Goal: Find specific page/section: Find specific page/section

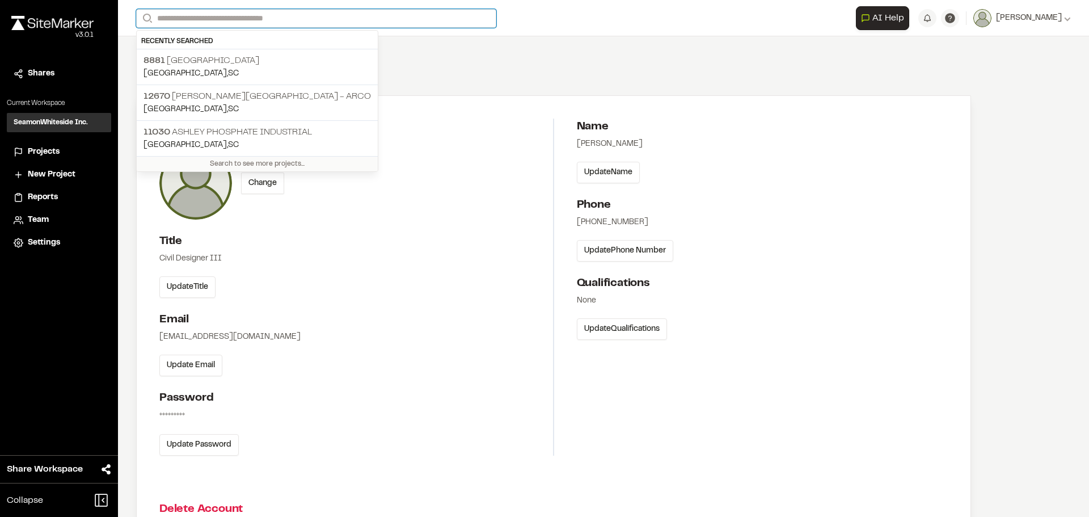
click at [251, 15] on input "Search" at bounding box center [316, 18] width 360 height 19
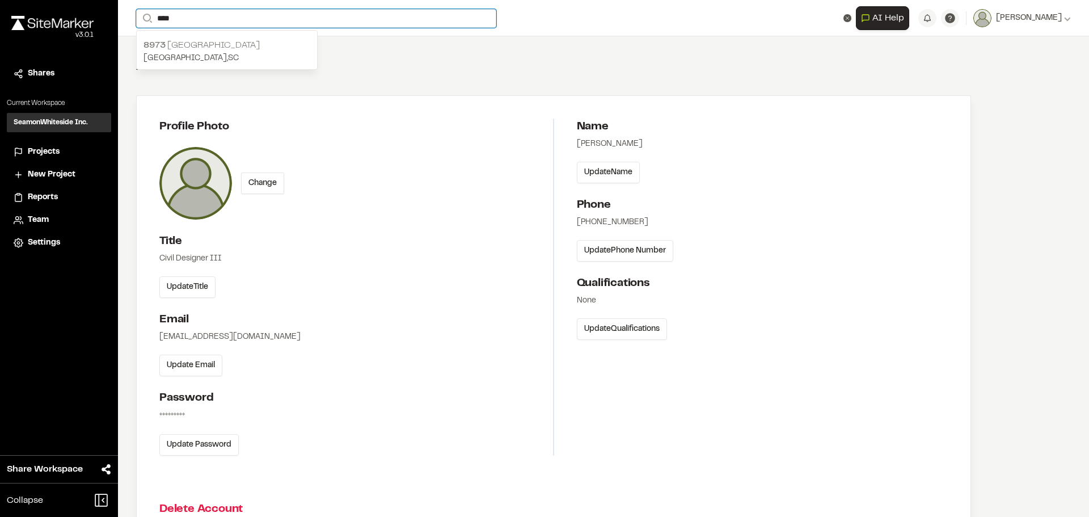
type input "****"
click at [231, 42] on p "[STREET_ADDRESS]" at bounding box center [226, 46] width 167 height 14
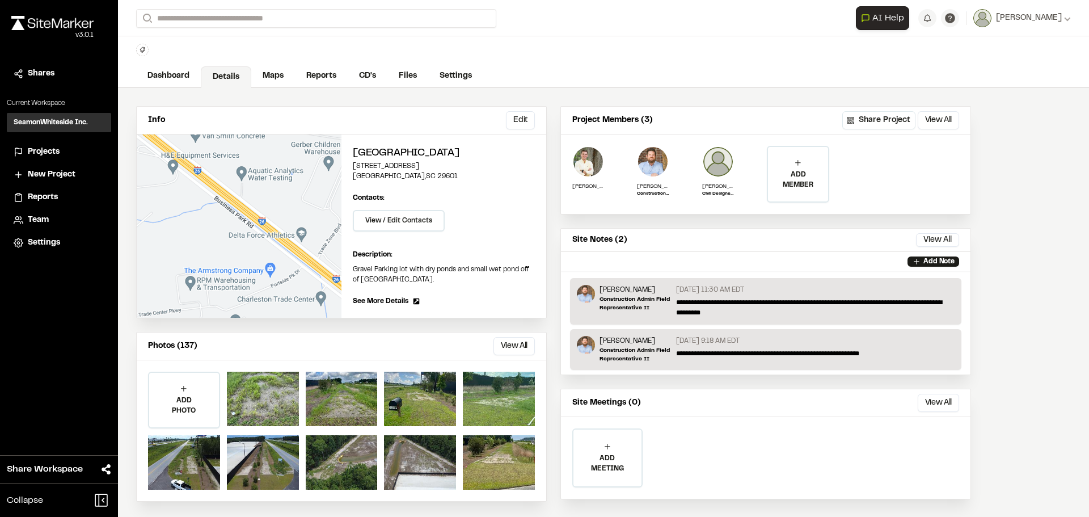
scroll to position [39, 0]
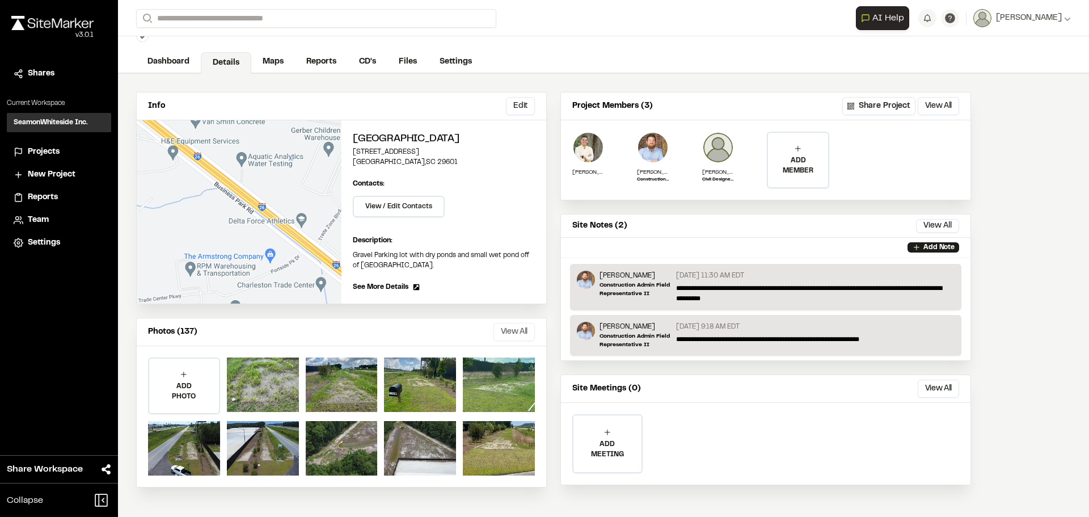
click at [504, 326] on button "View All" at bounding box center [513, 332] width 41 height 18
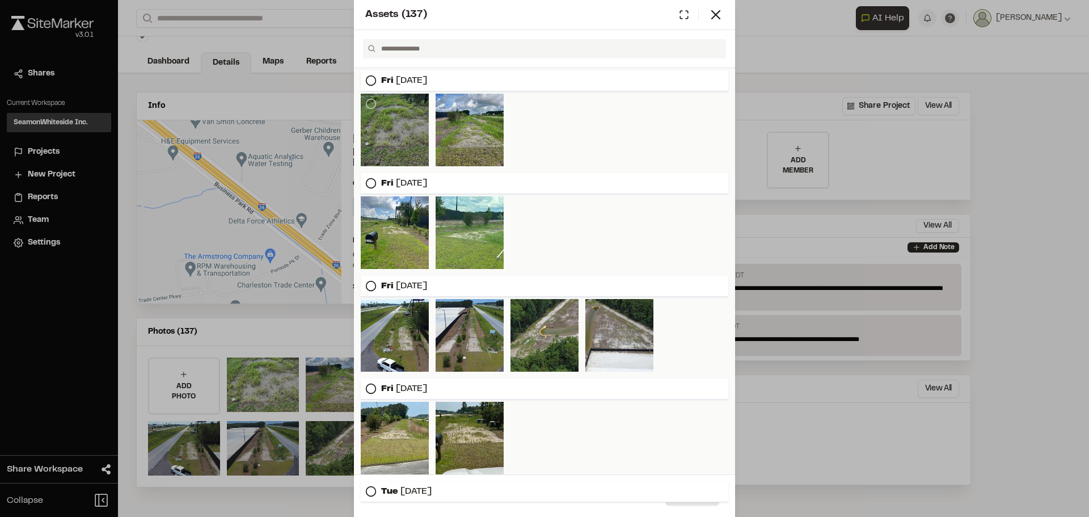
click at [401, 138] on div at bounding box center [395, 130] width 68 height 73
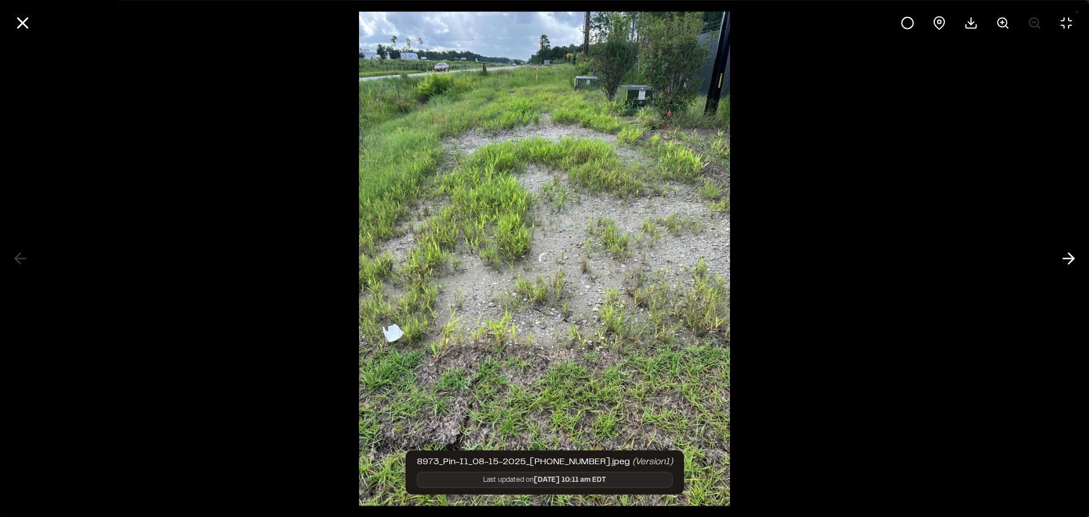
click at [401, 138] on div at bounding box center [544, 258] width 1089 height 517
click at [1067, 260] on icon at bounding box center [1068, 258] width 18 height 19
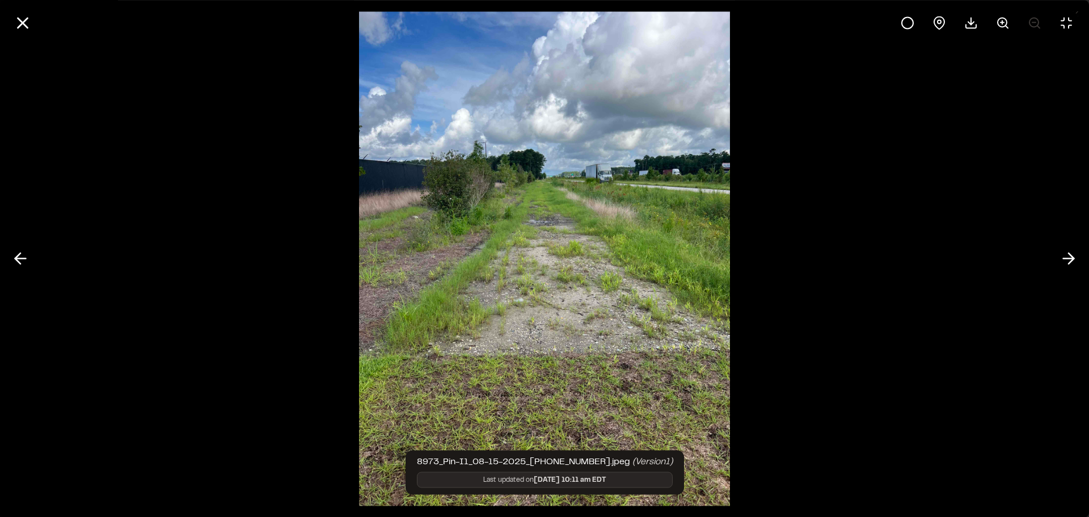
click at [927, 326] on div at bounding box center [544, 258] width 1089 height 517
click at [555, 305] on img at bounding box center [544, 258] width 370 height 517
click at [1080, 260] on button at bounding box center [1068, 258] width 27 height 27
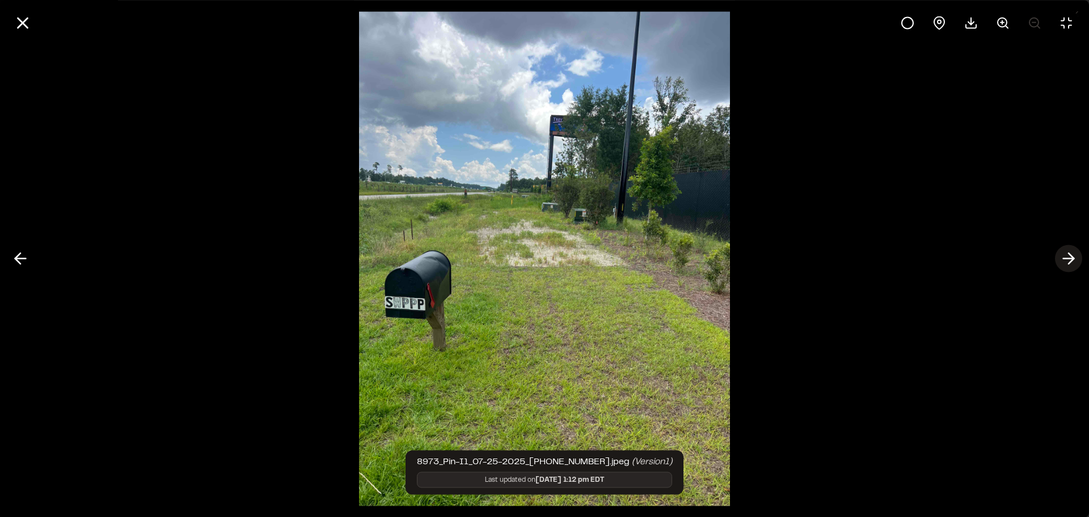
click at [1080, 260] on button at bounding box center [1068, 258] width 27 height 27
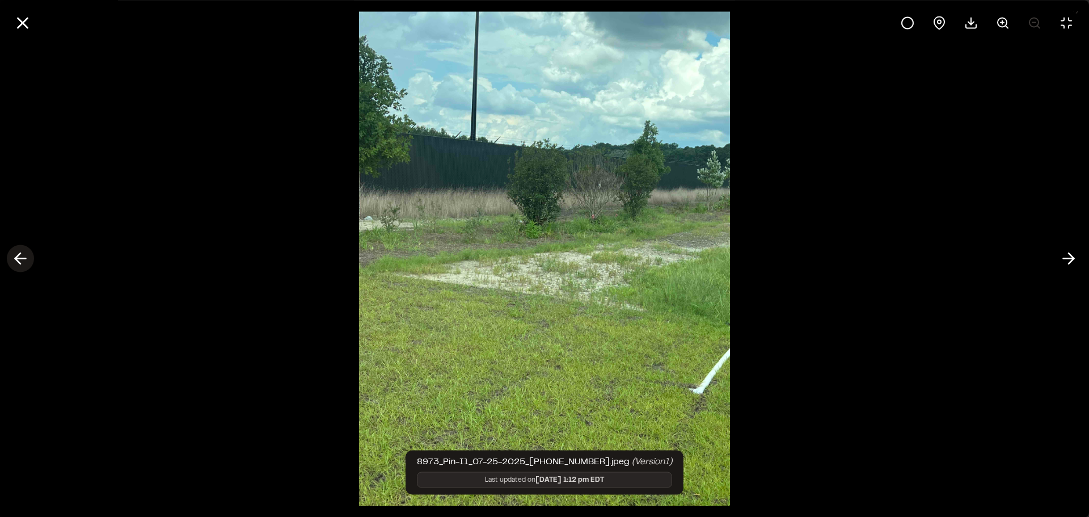
click at [18, 259] on line at bounding box center [20, 259] width 11 height 0
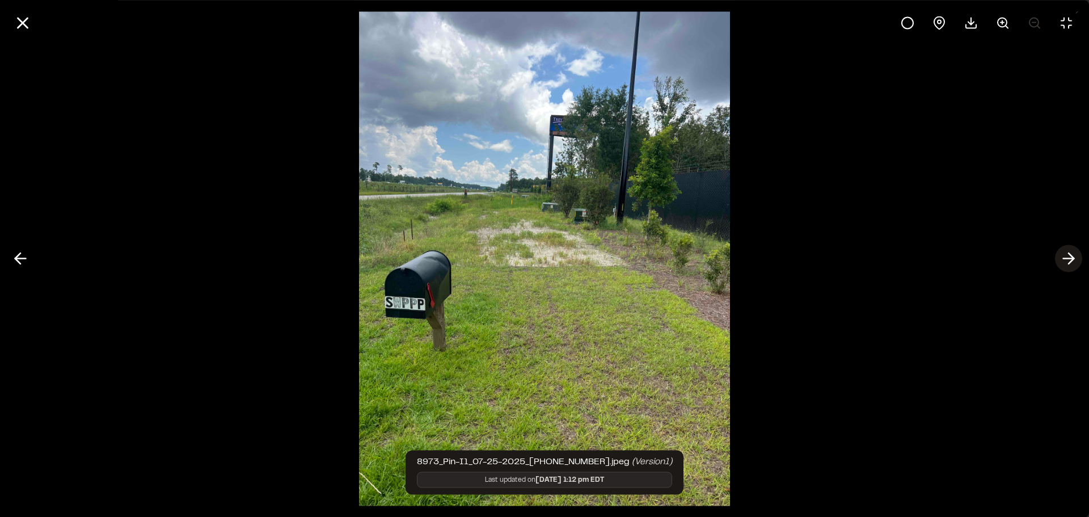
click at [1072, 255] on icon at bounding box center [1068, 258] width 18 height 19
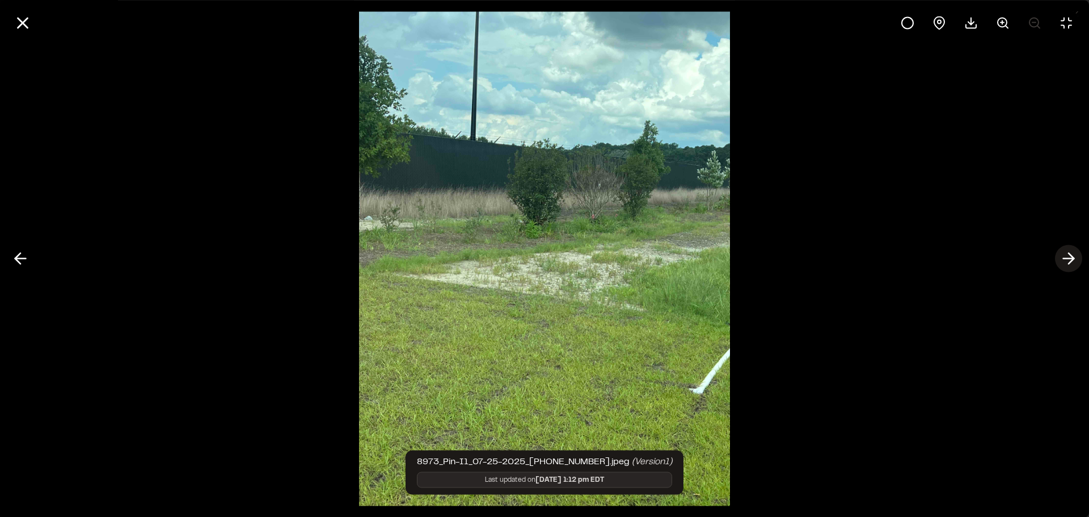
click at [1072, 255] on icon at bounding box center [1068, 258] width 18 height 19
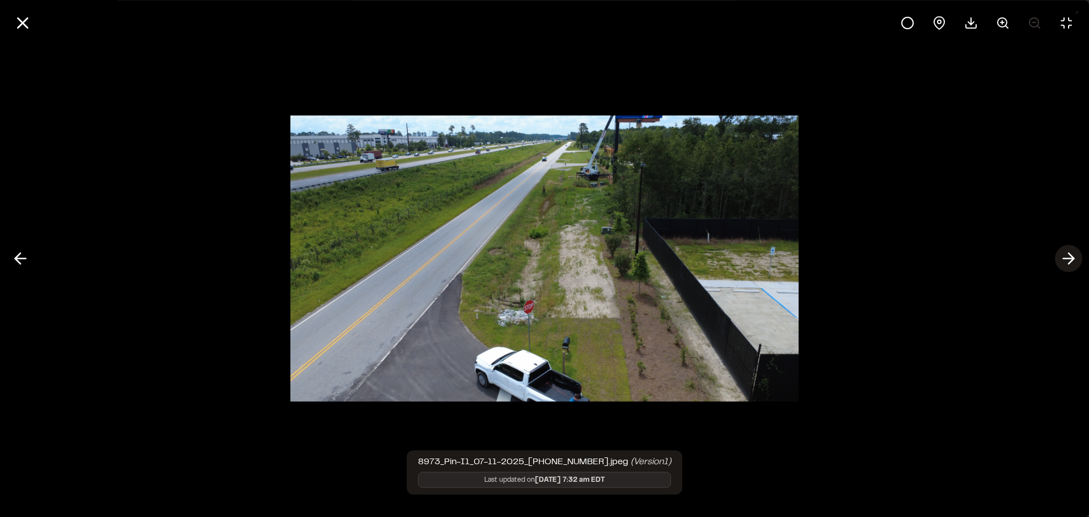
click at [1072, 255] on icon at bounding box center [1068, 258] width 18 height 19
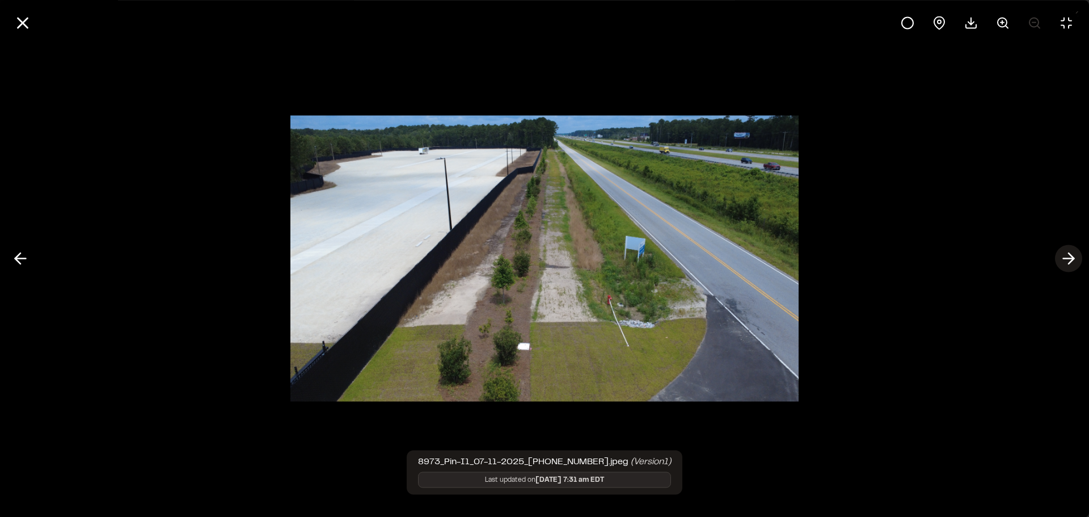
click at [1072, 255] on icon at bounding box center [1068, 258] width 18 height 19
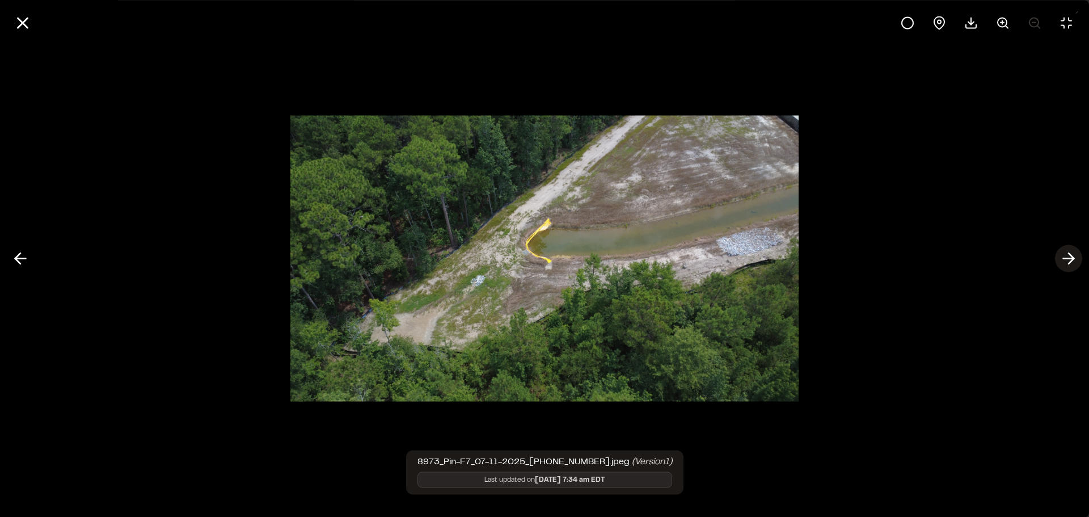
click at [1072, 255] on icon at bounding box center [1068, 258] width 18 height 19
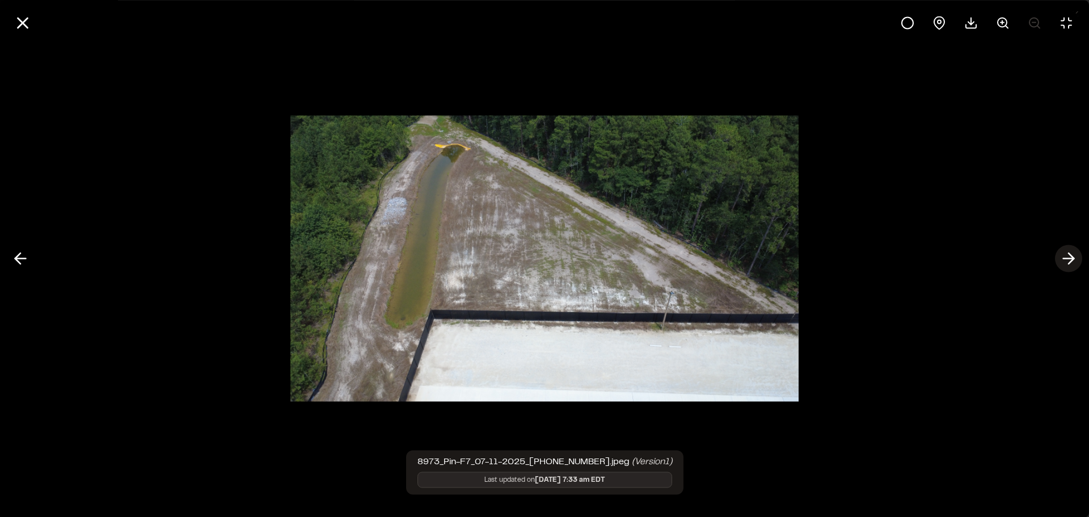
click at [1072, 255] on icon at bounding box center [1068, 258] width 18 height 19
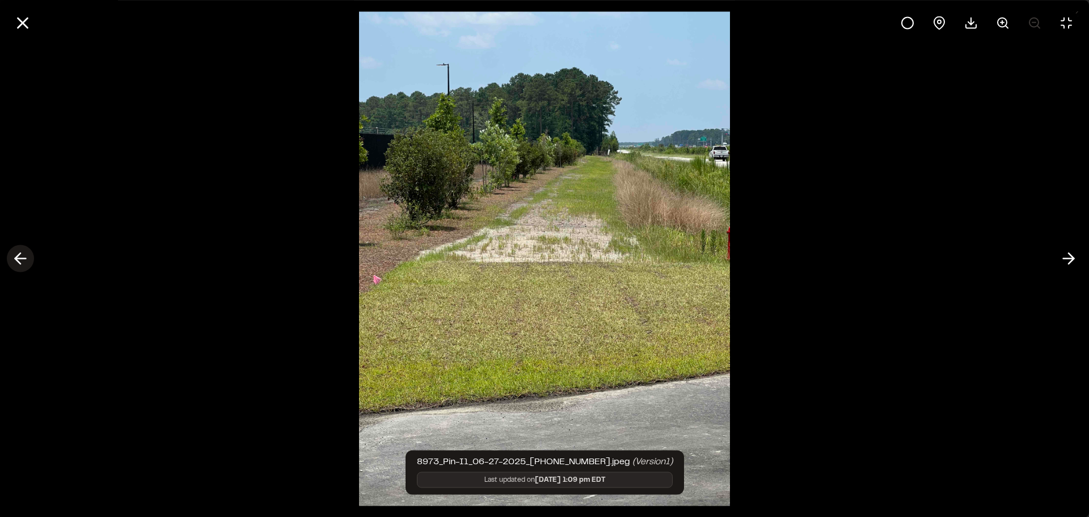
click at [18, 263] on icon at bounding box center [20, 258] width 18 height 19
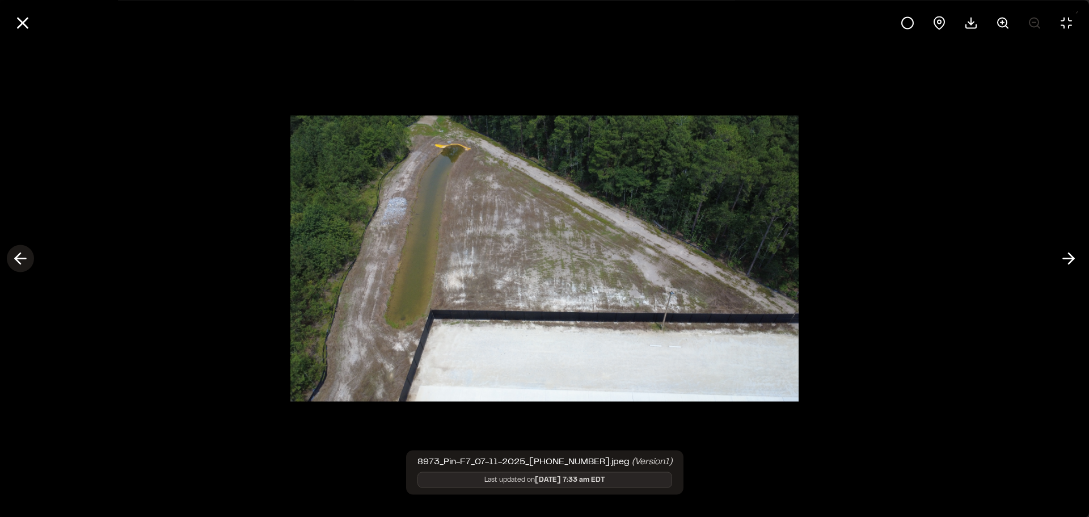
click at [18, 263] on icon at bounding box center [20, 258] width 18 height 19
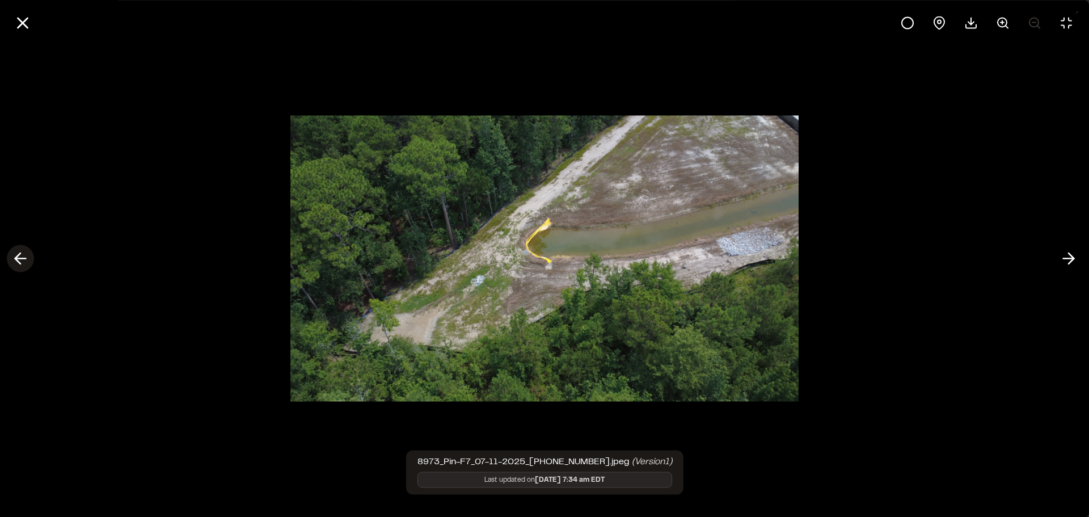
click at [18, 263] on icon at bounding box center [20, 258] width 18 height 19
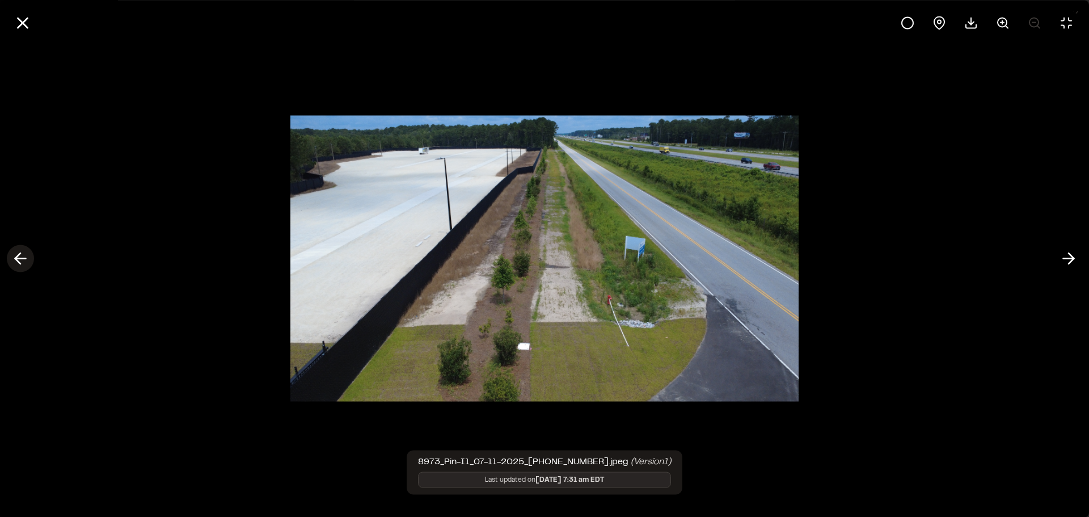
click at [18, 263] on icon at bounding box center [20, 258] width 18 height 19
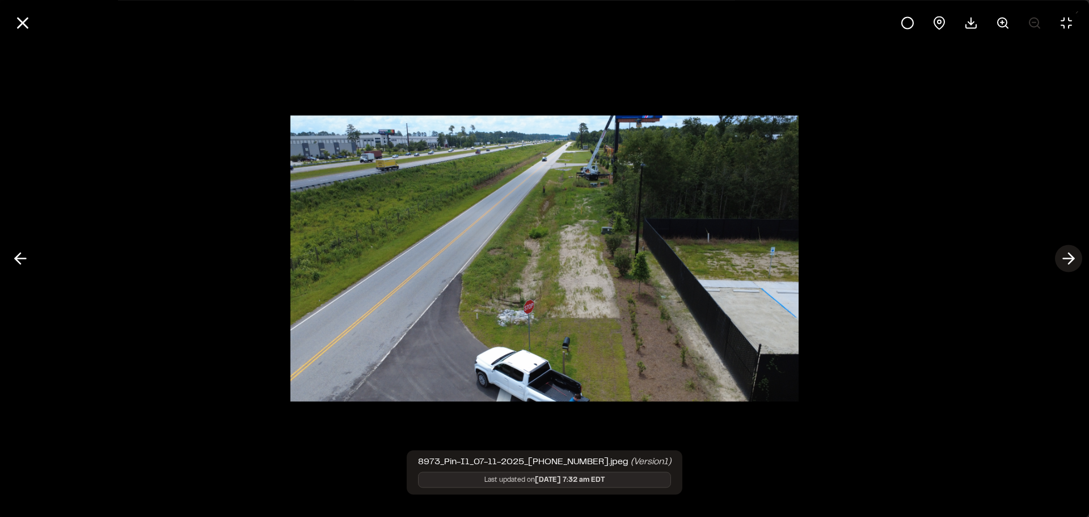
click at [1062, 261] on icon at bounding box center [1068, 258] width 18 height 19
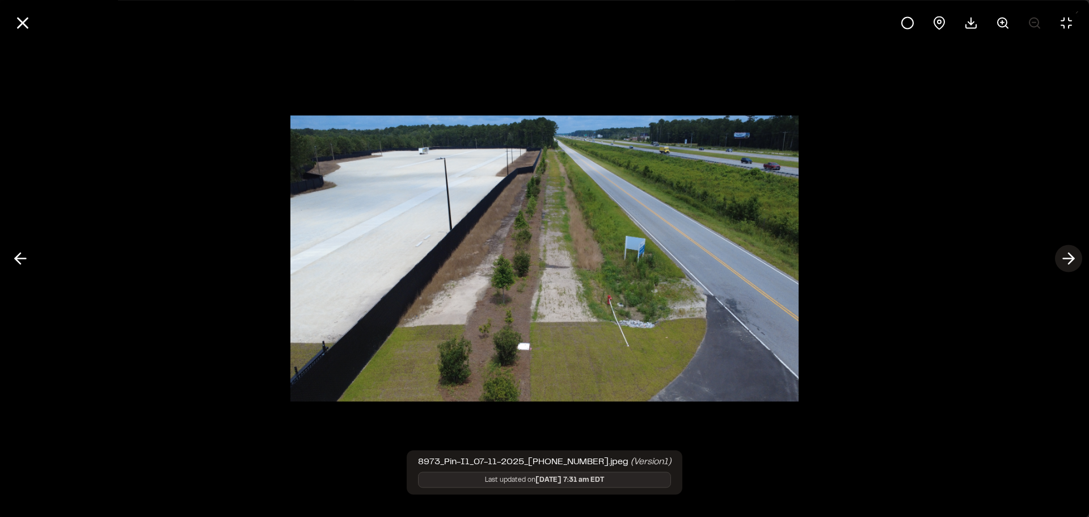
click at [1067, 259] on line at bounding box center [1068, 259] width 11 height 0
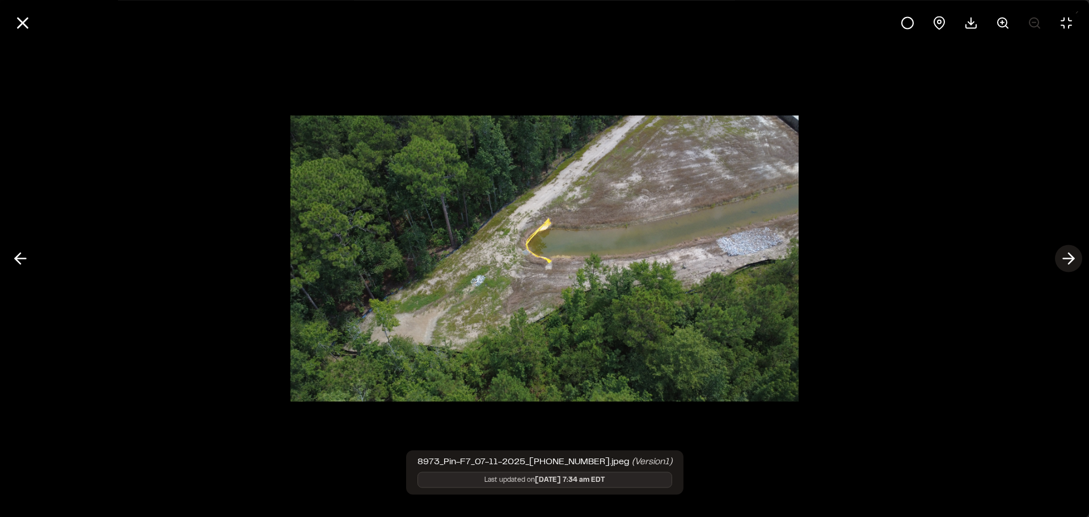
click at [1067, 259] on line at bounding box center [1068, 259] width 11 height 0
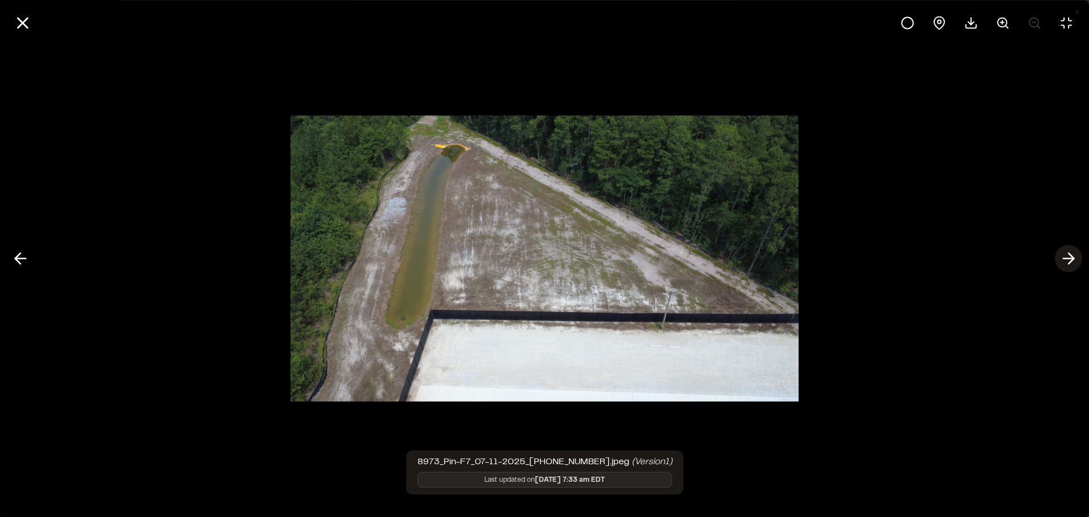
click at [1067, 259] on line at bounding box center [1068, 259] width 11 height 0
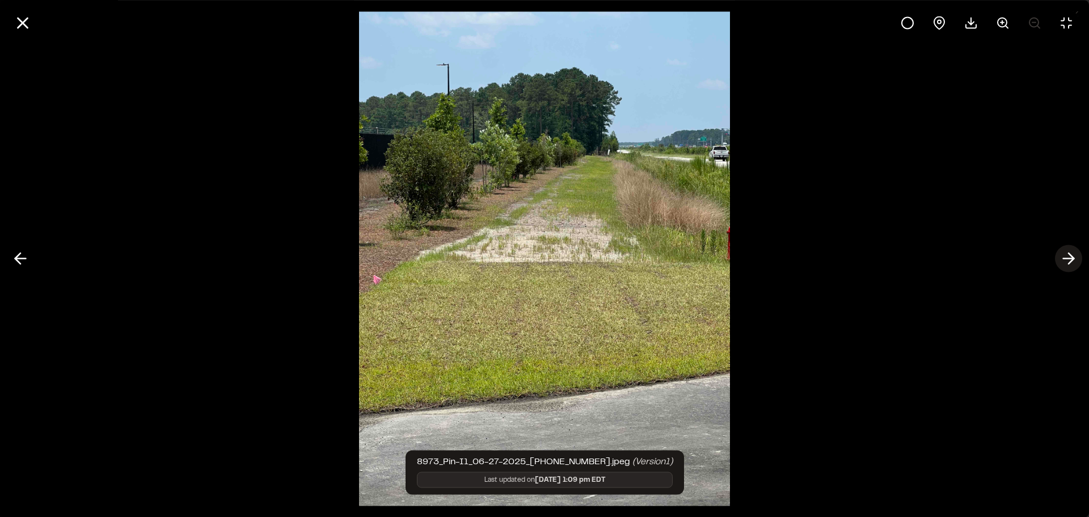
click at [1067, 259] on line at bounding box center [1068, 259] width 11 height 0
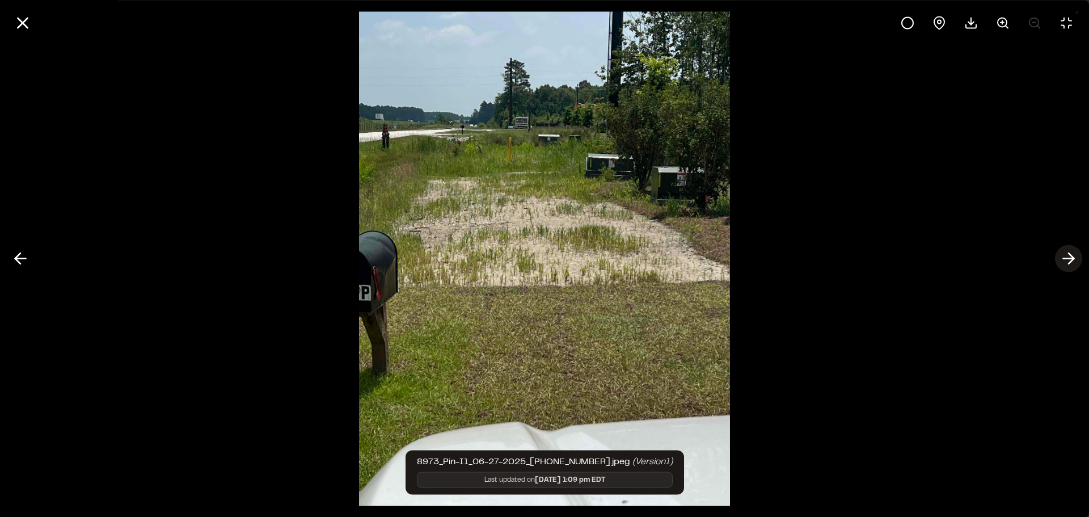
click at [1067, 259] on line at bounding box center [1068, 259] width 11 height 0
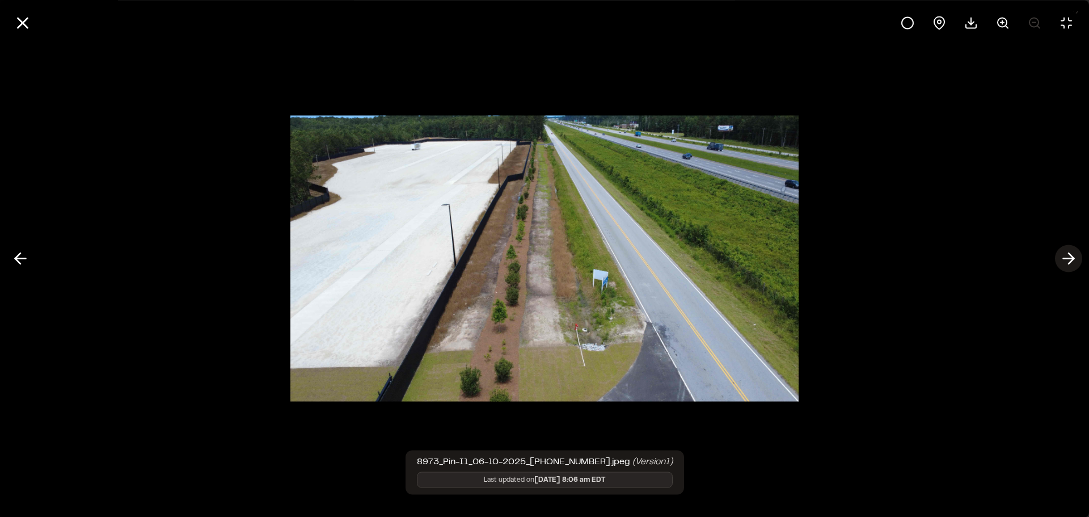
click at [1067, 260] on icon at bounding box center [1068, 258] width 18 height 19
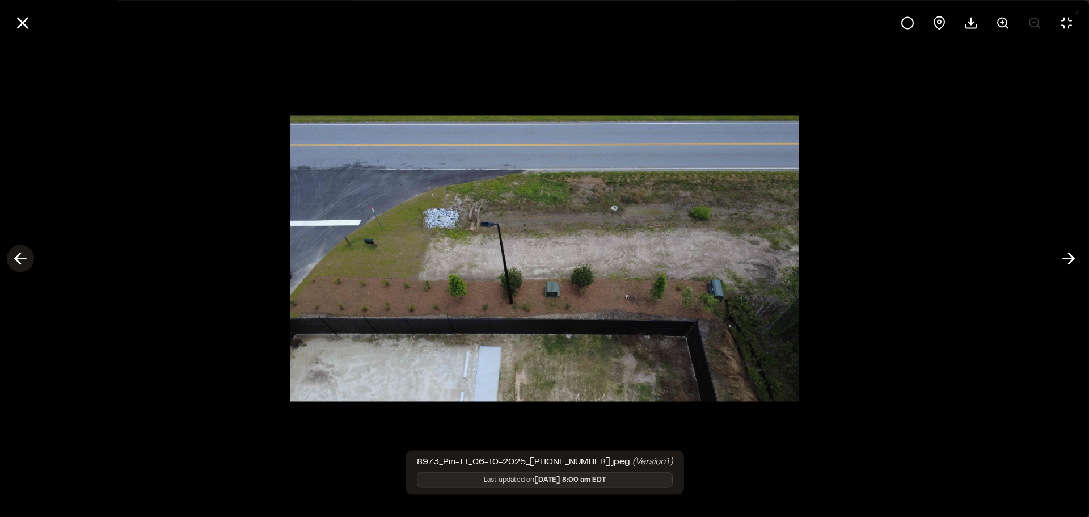
click at [22, 264] on icon at bounding box center [20, 258] width 18 height 19
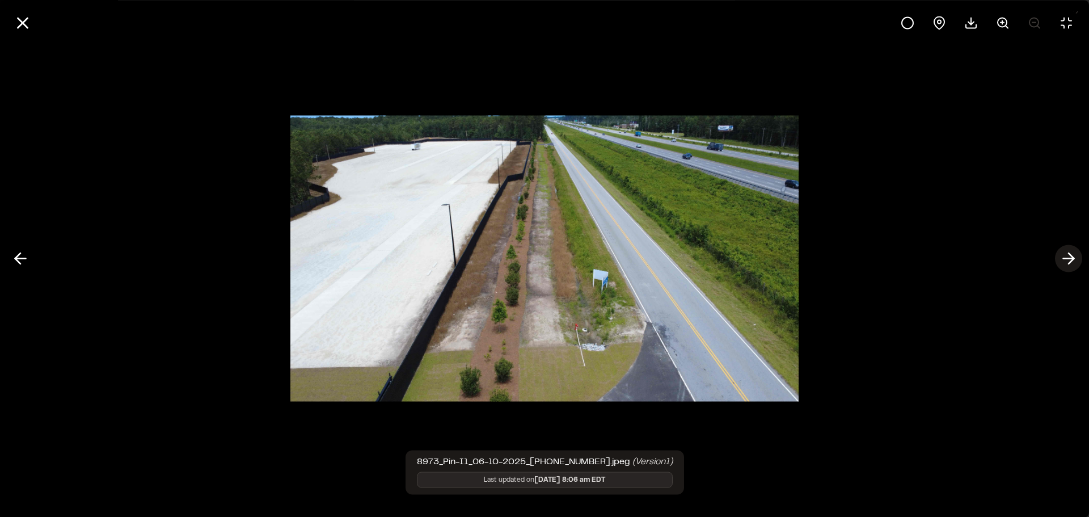
click at [1068, 263] on polyline at bounding box center [1070, 258] width 5 height 11
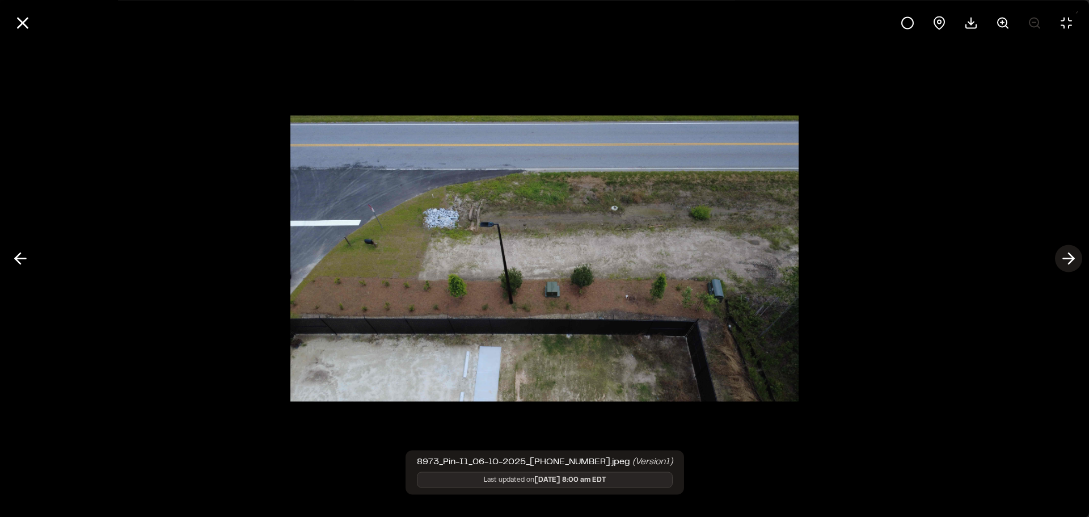
click at [1068, 263] on polyline at bounding box center [1070, 258] width 5 height 11
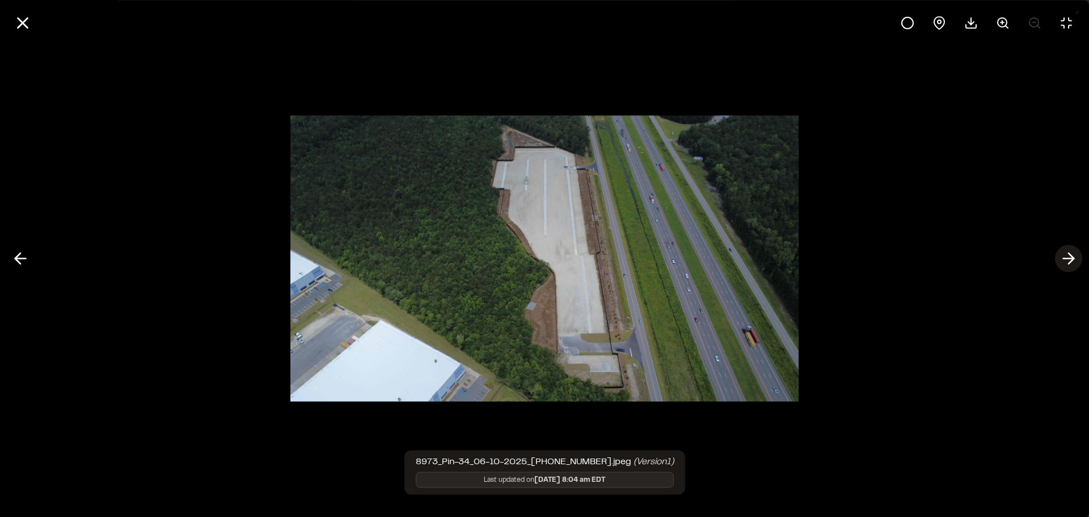
click at [1068, 263] on polyline at bounding box center [1070, 258] width 5 height 11
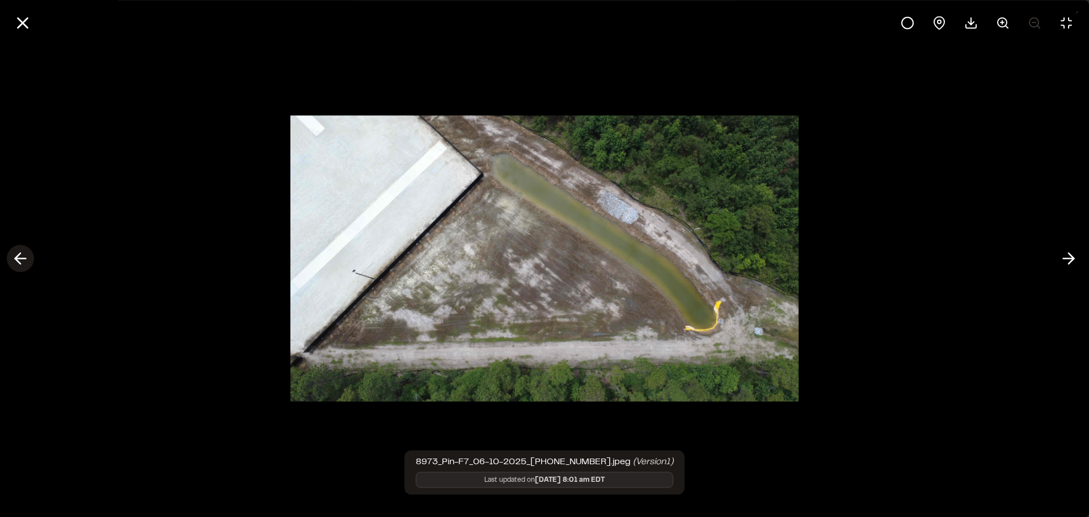
click at [22, 259] on icon at bounding box center [20, 258] width 18 height 19
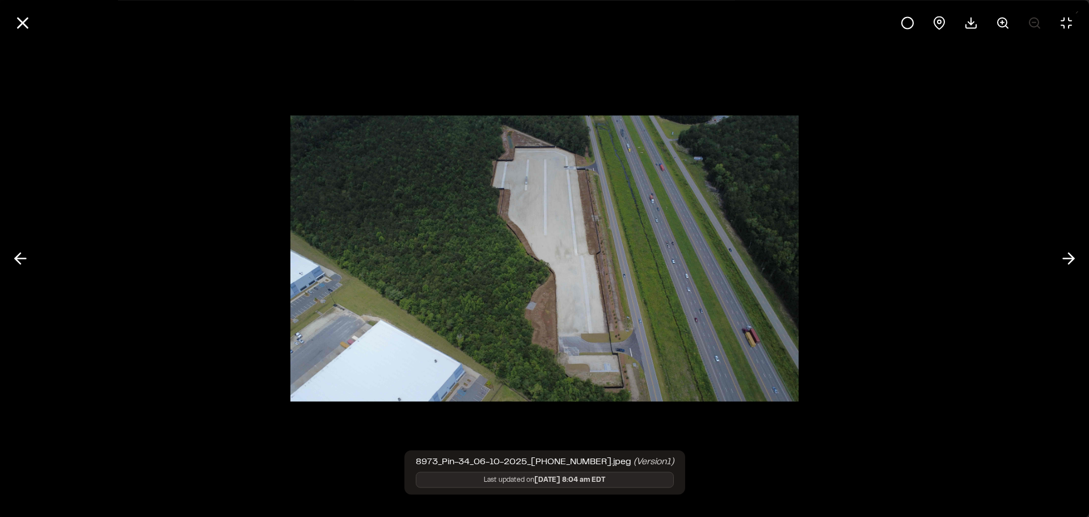
click at [526, 256] on img at bounding box center [544, 258] width 508 height 309
click at [1015, 24] on button at bounding box center [1002, 22] width 27 height 27
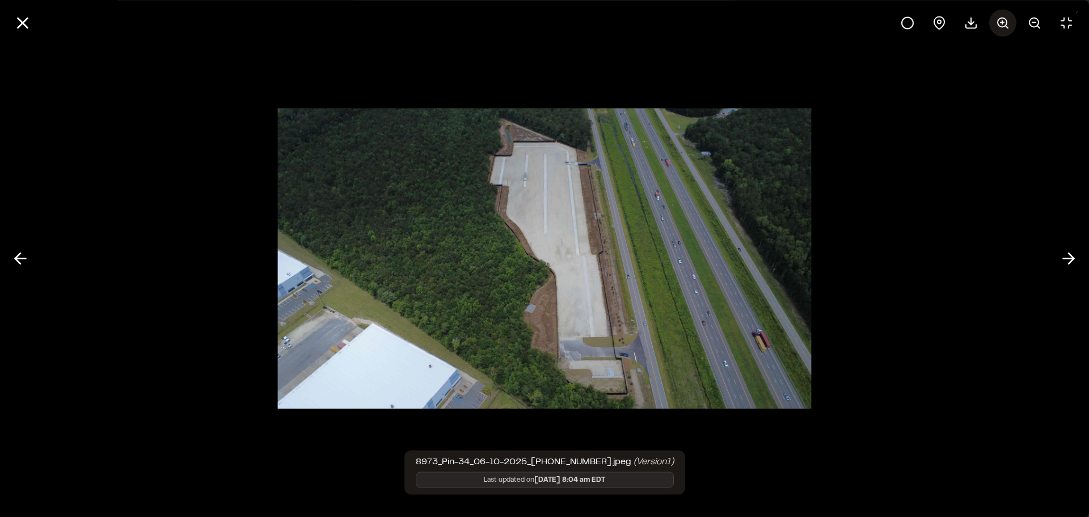
click at [1015, 24] on button at bounding box center [1002, 22] width 27 height 27
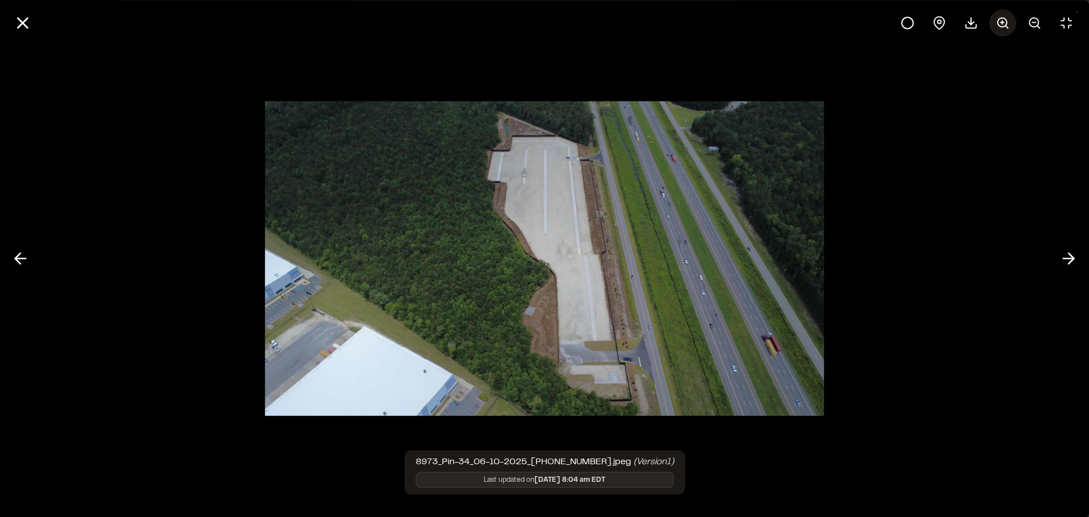
click at [1015, 24] on button at bounding box center [1002, 22] width 27 height 27
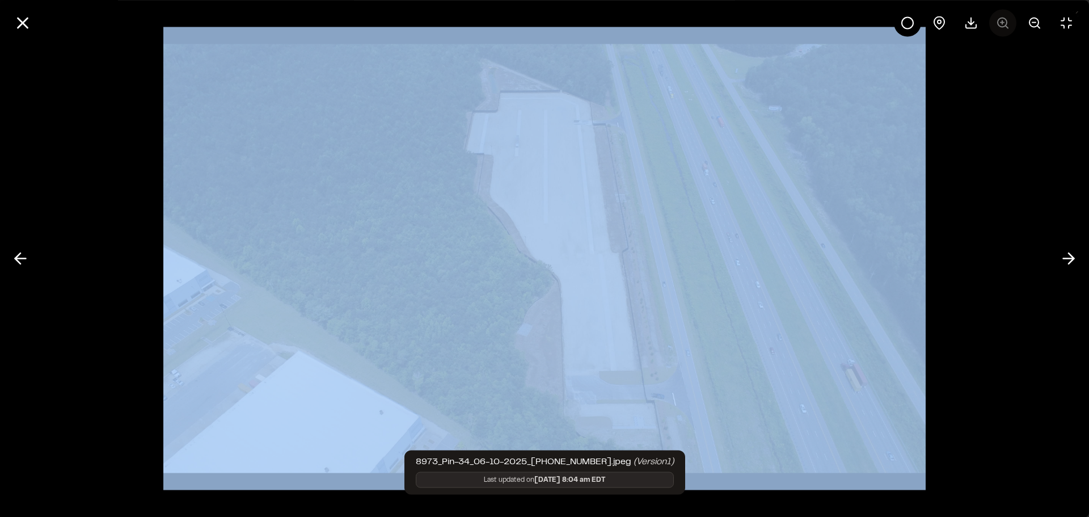
click at [1015, 24] on div at bounding box center [987, 22] width 186 height 27
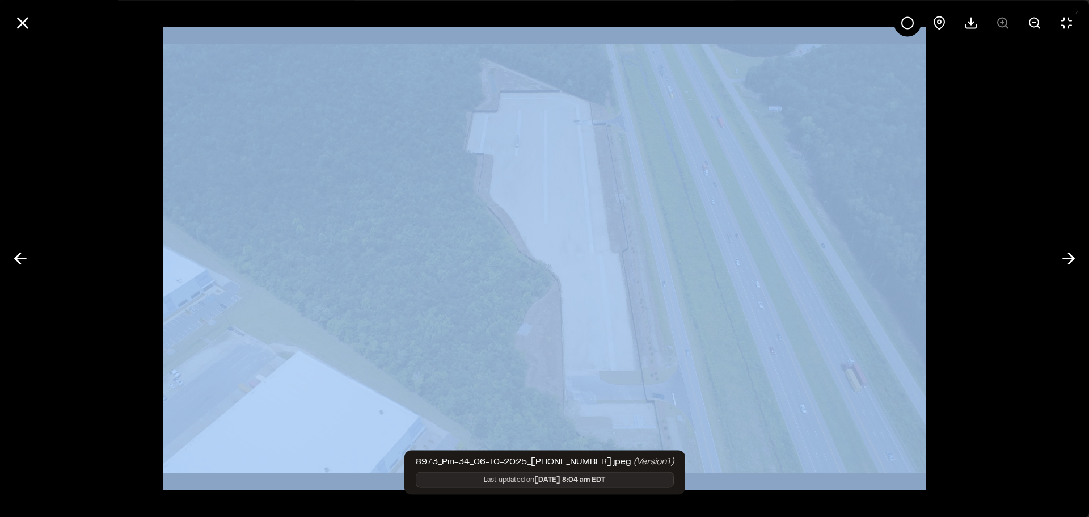
click at [624, 193] on img at bounding box center [544, 258] width 762 height 463
click at [1034, 22] on line at bounding box center [1033, 22] width 3 height 0
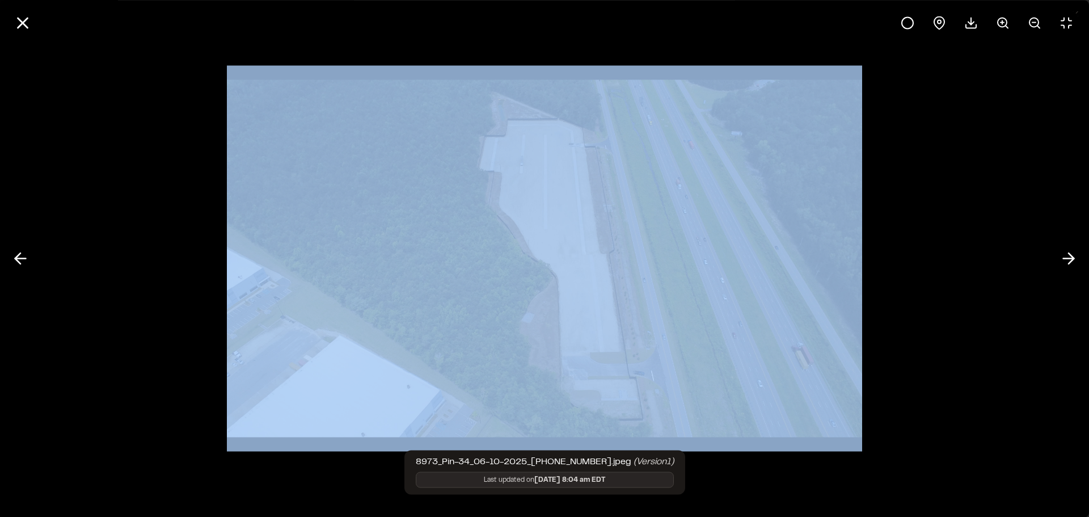
click at [1030, 258] on div at bounding box center [544, 258] width 1089 height 517
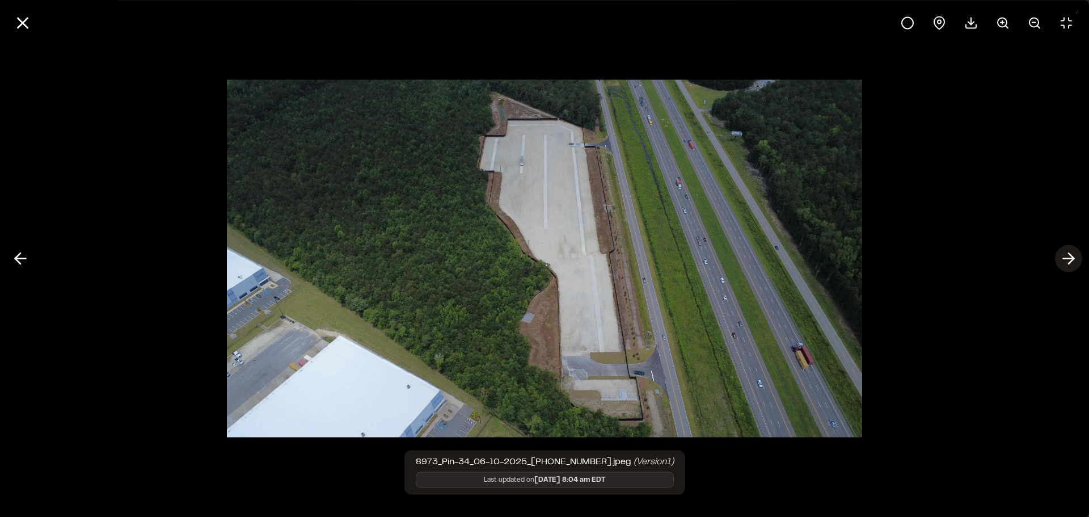
click at [1072, 254] on icon at bounding box center [1068, 258] width 18 height 19
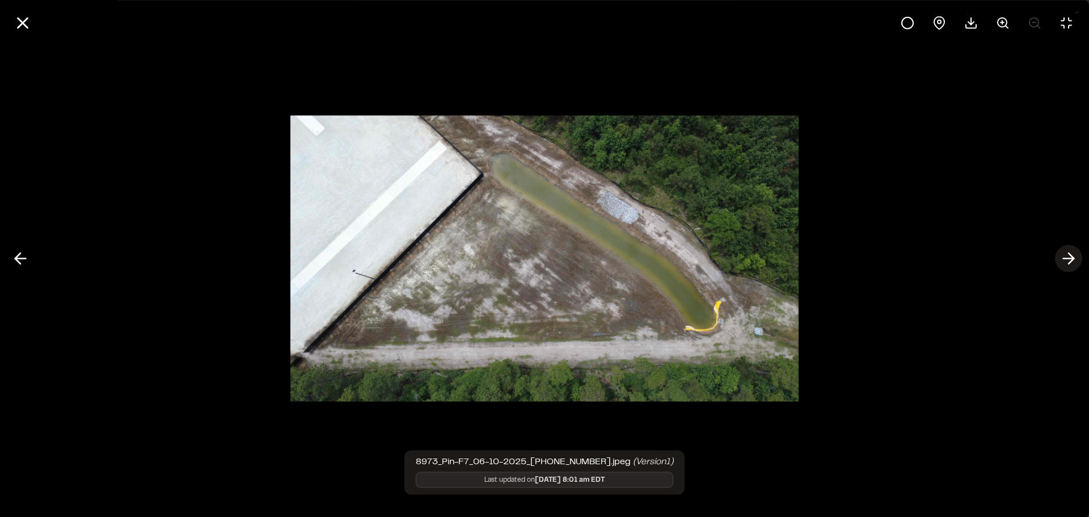
click at [1072, 254] on icon at bounding box center [1068, 258] width 18 height 19
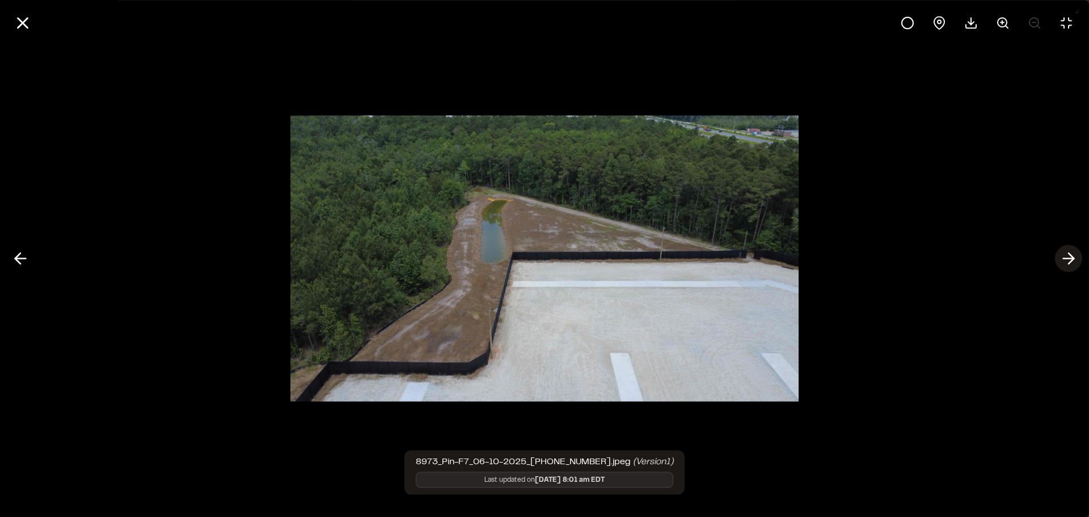
click at [1072, 254] on icon at bounding box center [1068, 258] width 18 height 19
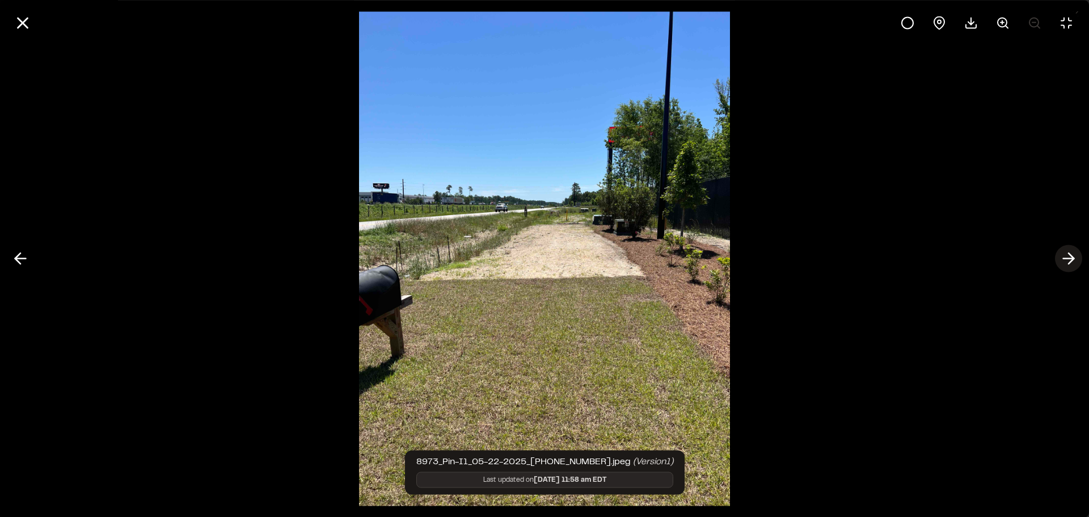
click at [1072, 254] on icon at bounding box center [1068, 258] width 18 height 19
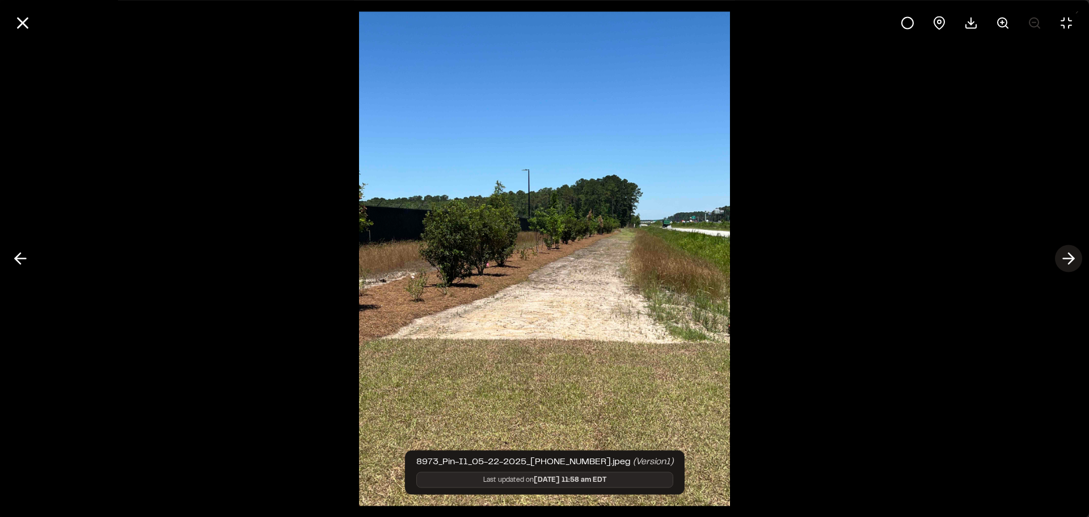
click at [1072, 254] on icon at bounding box center [1068, 258] width 18 height 19
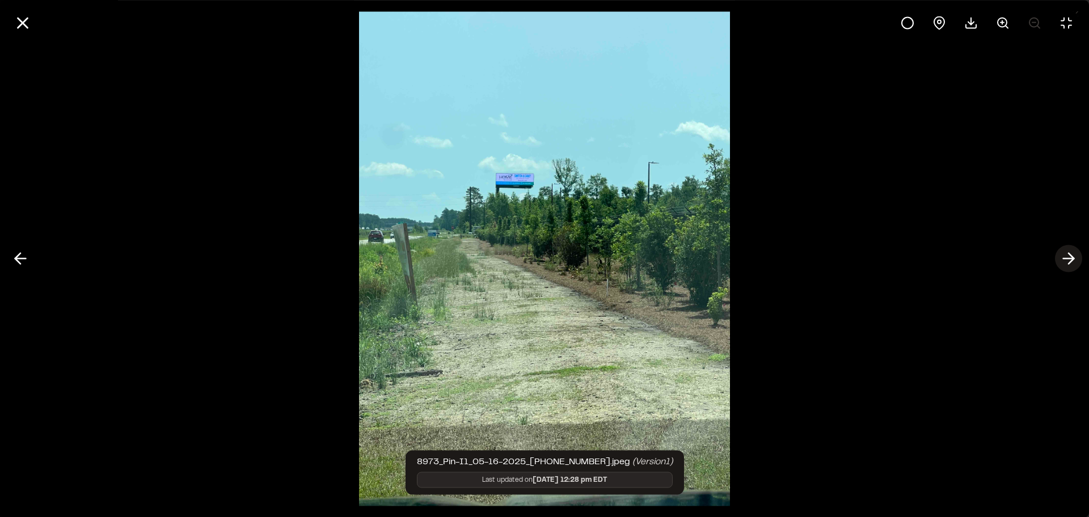
click at [1072, 254] on icon at bounding box center [1068, 258] width 18 height 19
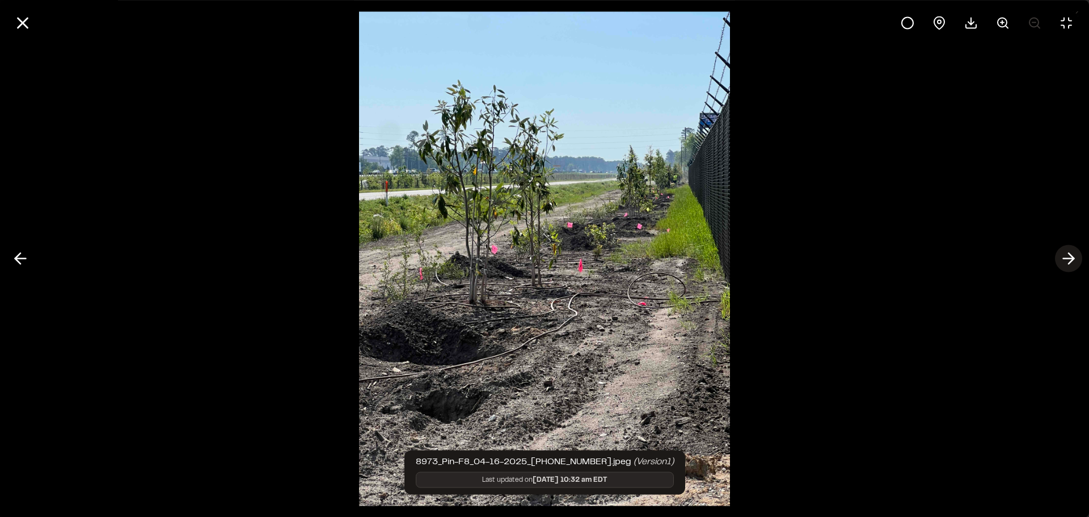
click at [1072, 254] on icon at bounding box center [1068, 258] width 18 height 19
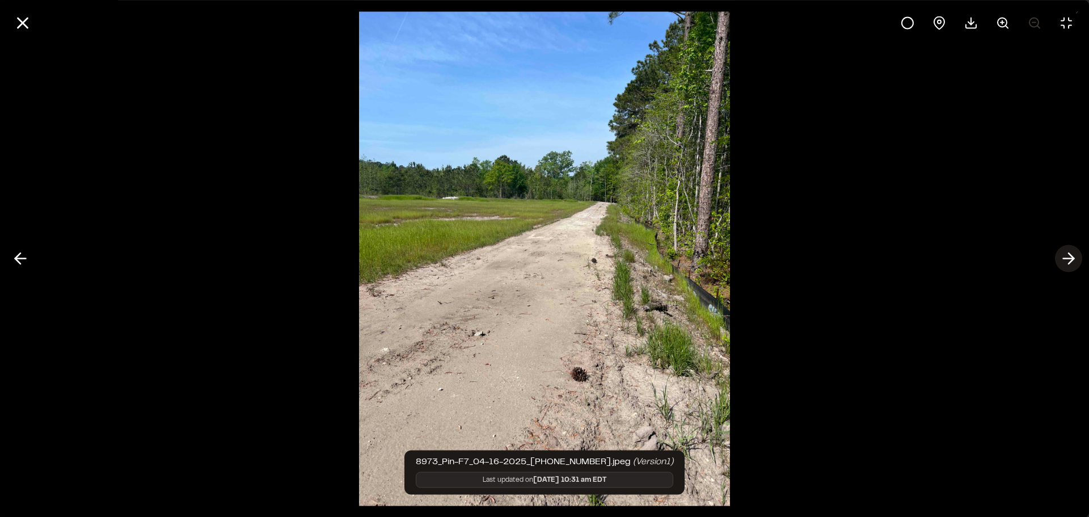
click at [1072, 254] on icon at bounding box center [1068, 258] width 18 height 19
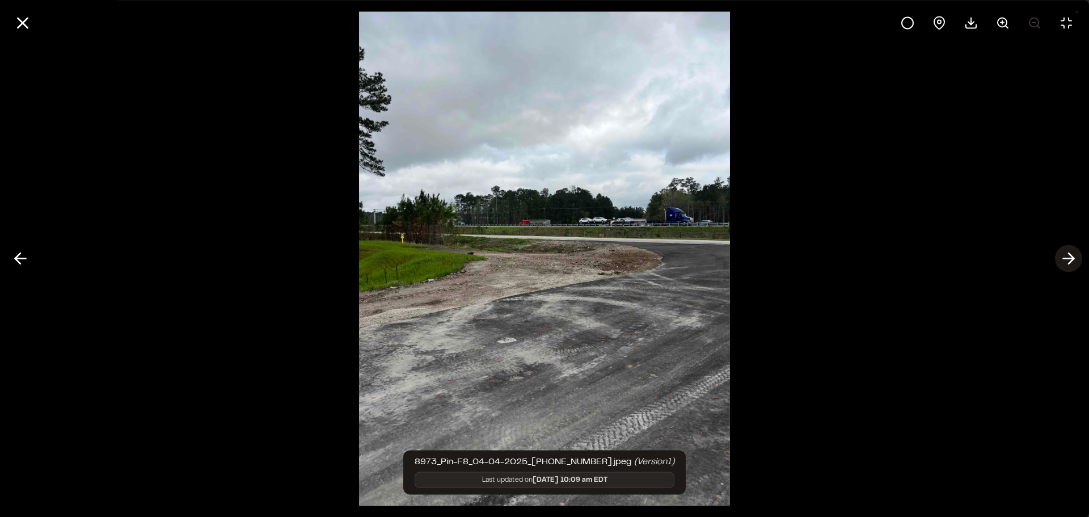
click at [1072, 254] on icon at bounding box center [1068, 258] width 18 height 19
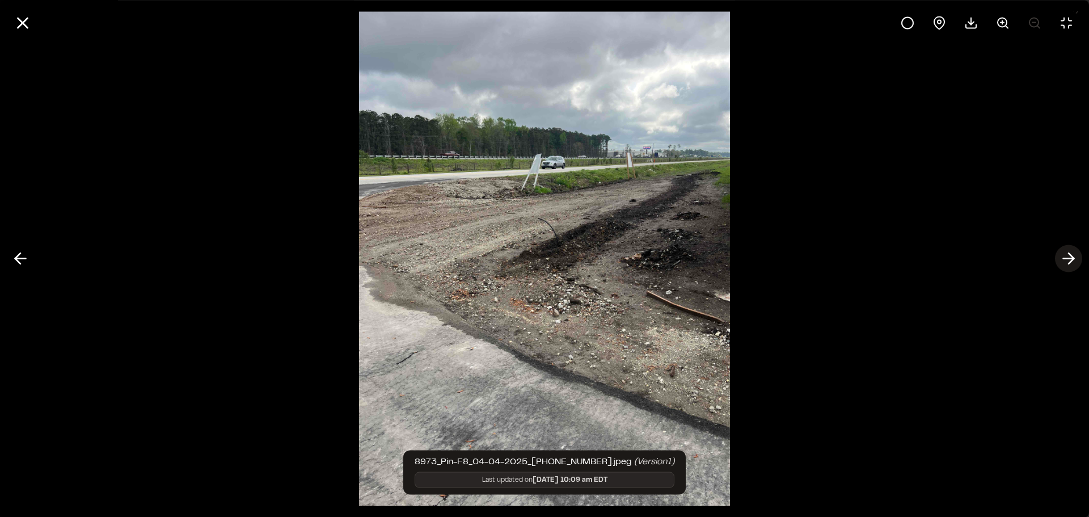
click at [1072, 254] on icon at bounding box center [1068, 258] width 18 height 19
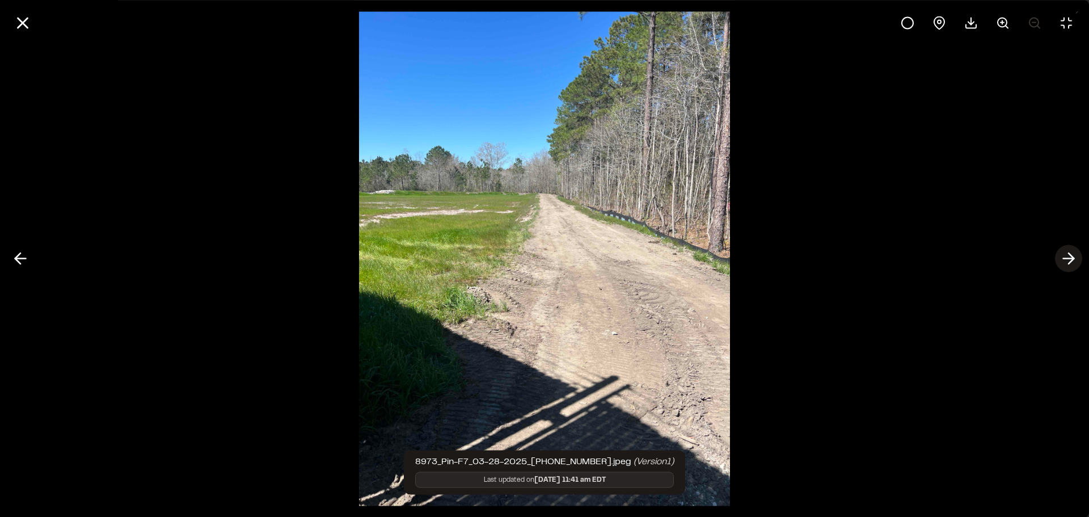
click at [1072, 254] on icon at bounding box center [1068, 258] width 18 height 19
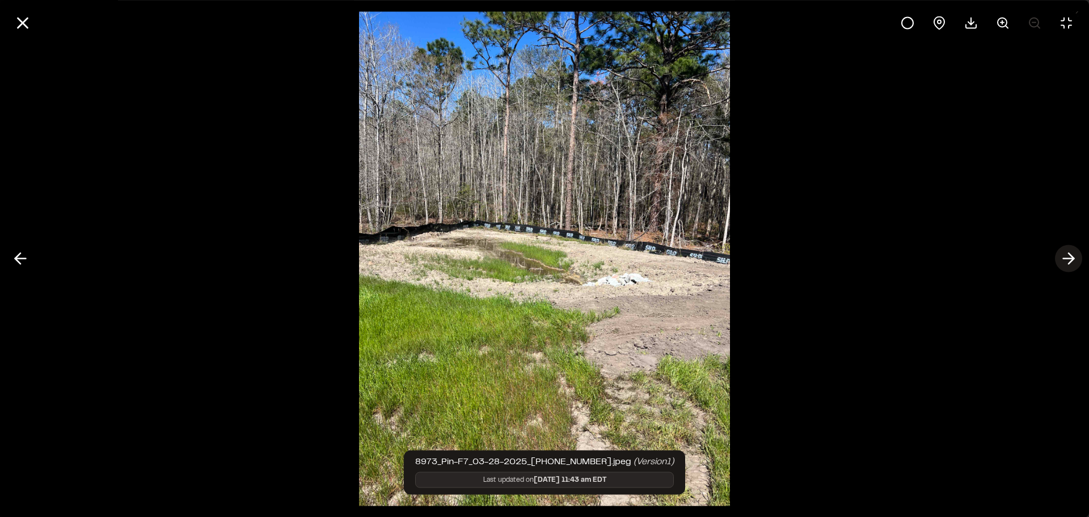
click at [1072, 254] on icon at bounding box center [1068, 258] width 18 height 19
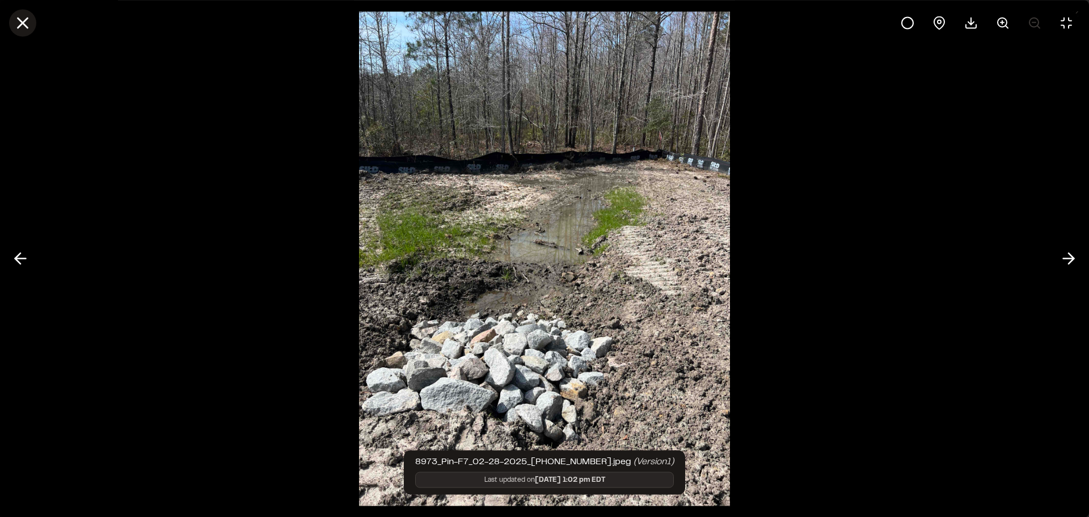
click at [15, 29] on icon at bounding box center [22, 22] width 19 height 19
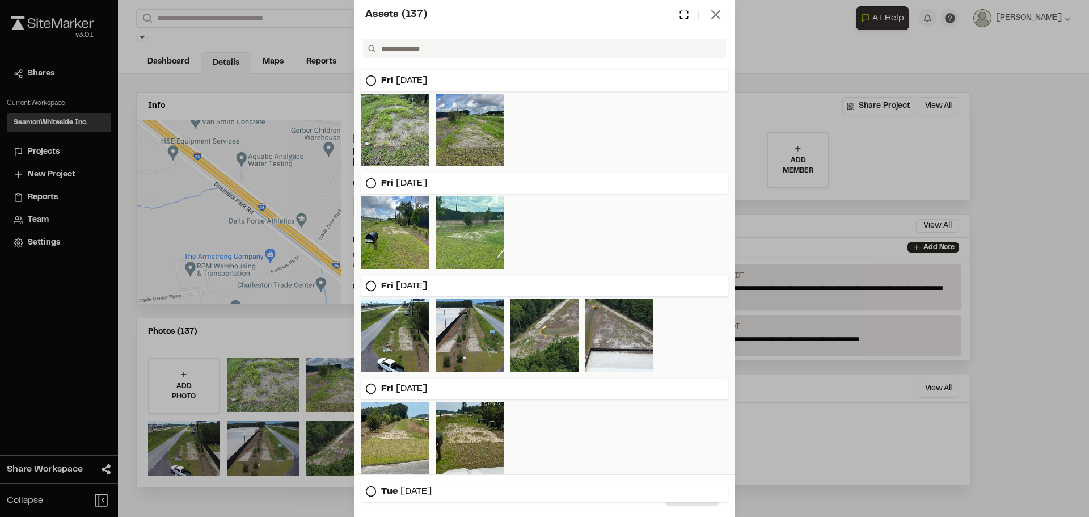
click at [713, 14] on icon at bounding box center [716, 15] width 16 height 16
